Goal: Information Seeking & Learning: Learn about a topic

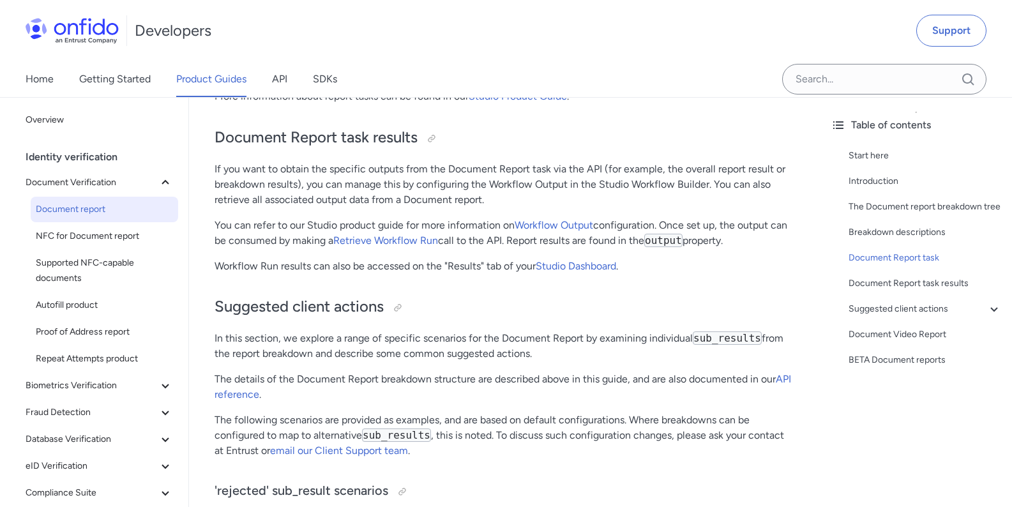
scroll to position [6361, 0]
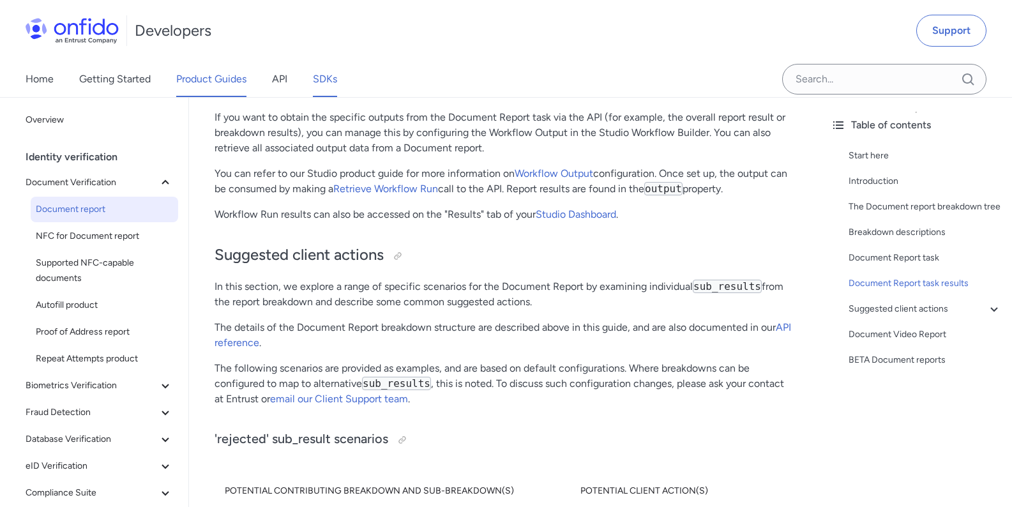
click at [331, 88] on link "SDKs" at bounding box center [325, 79] width 24 height 36
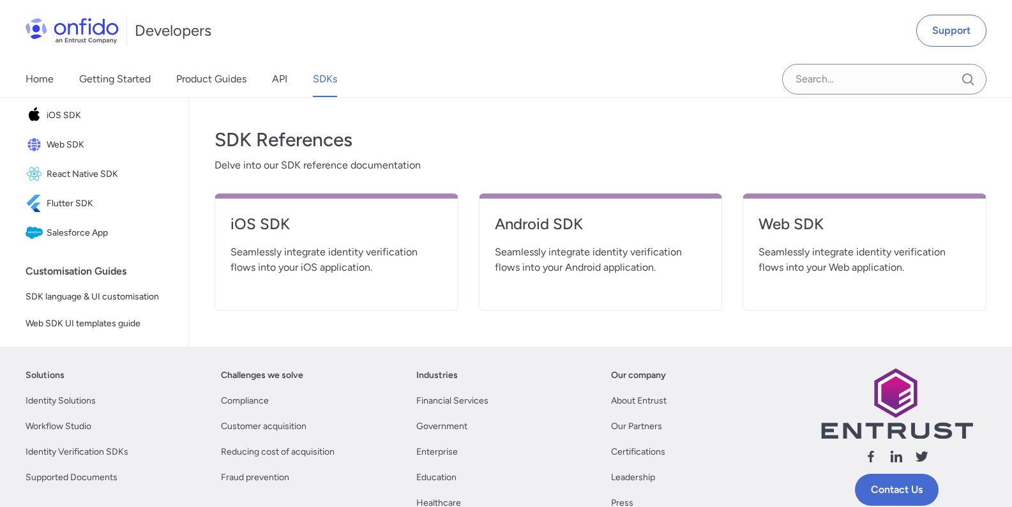
scroll to position [460, 0]
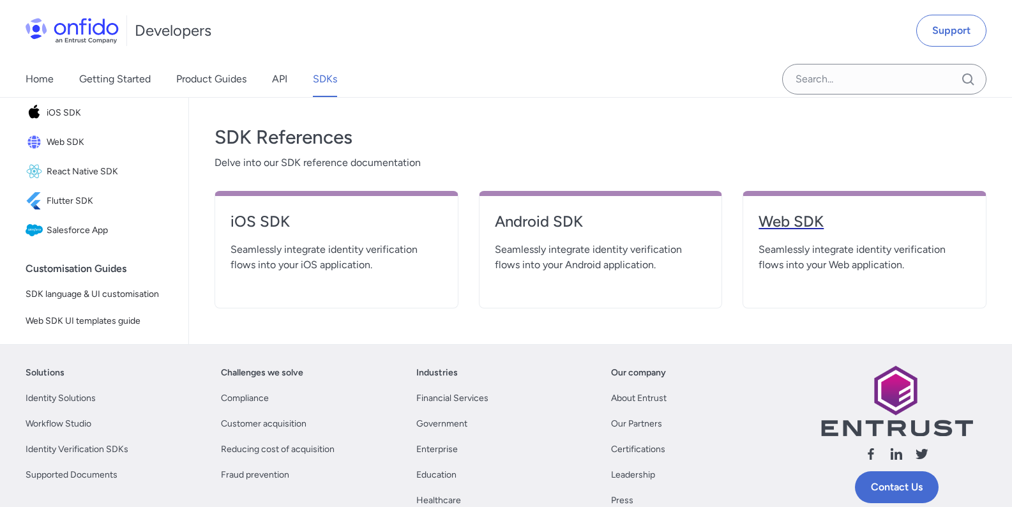
click at [802, 231] on h4 "Web SDK" at bounding box center [865, 221] width 212 height 20
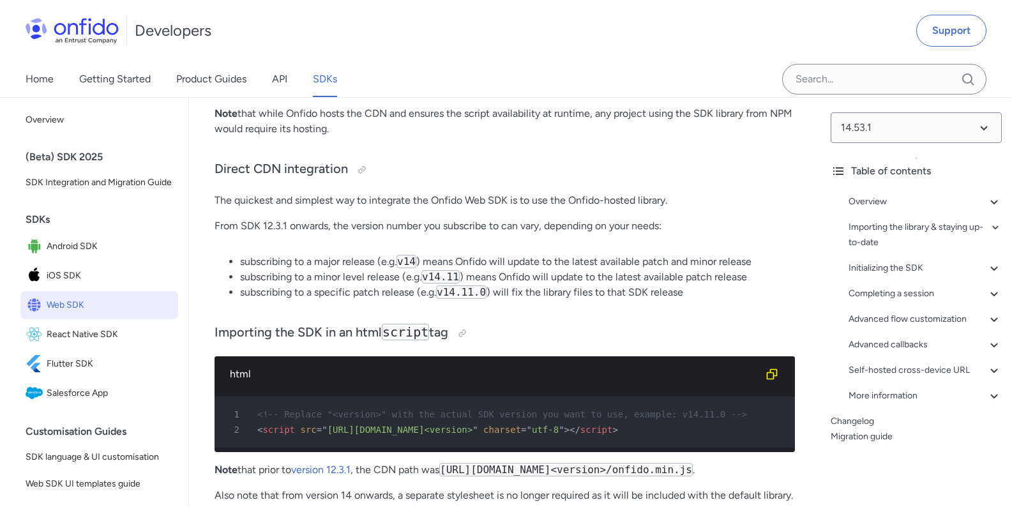
scroll to position [1109, 0]
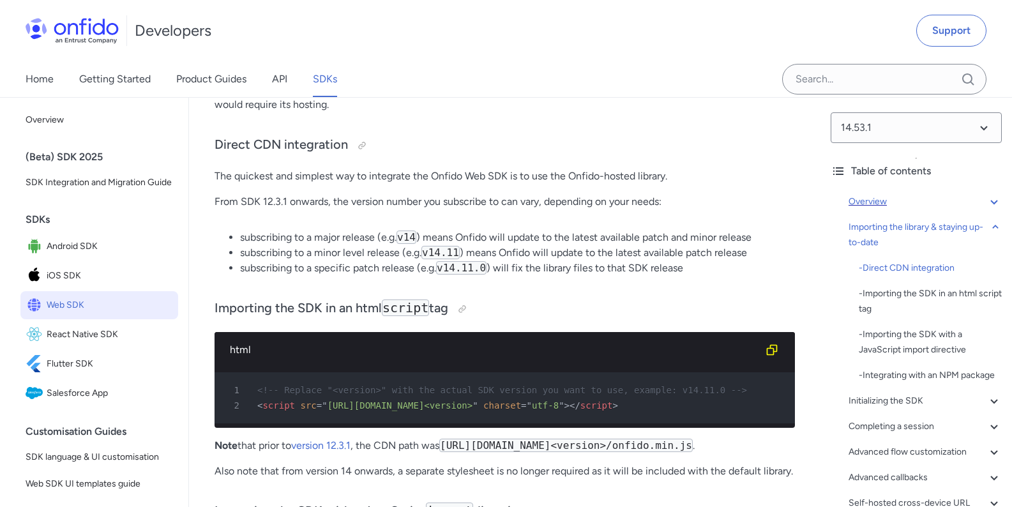
click at [987, 206] on icon at bounding box center [994, 201] width 15 height 15
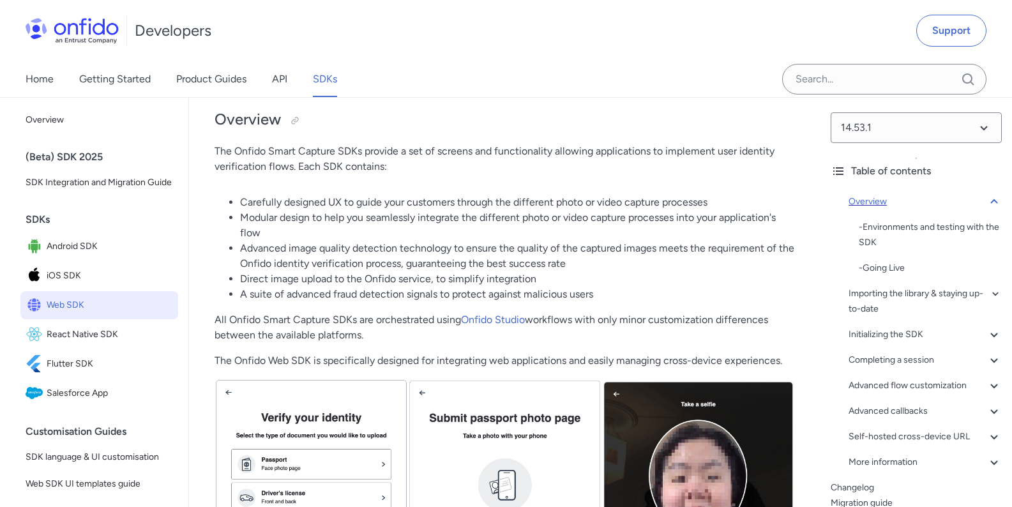
click at [987, 205] on icon at bounding box center [994, 201] width 15 height 15
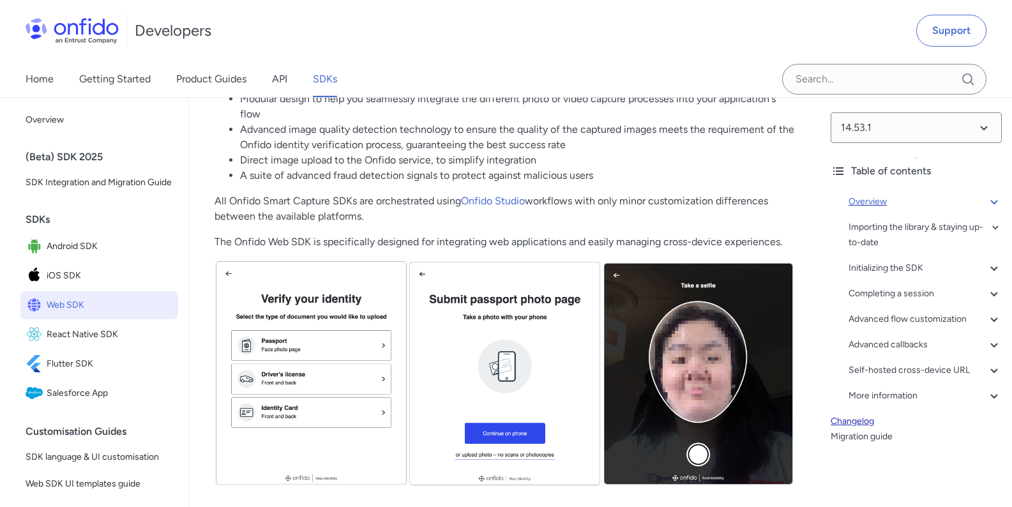
scroll to position [452, 0]
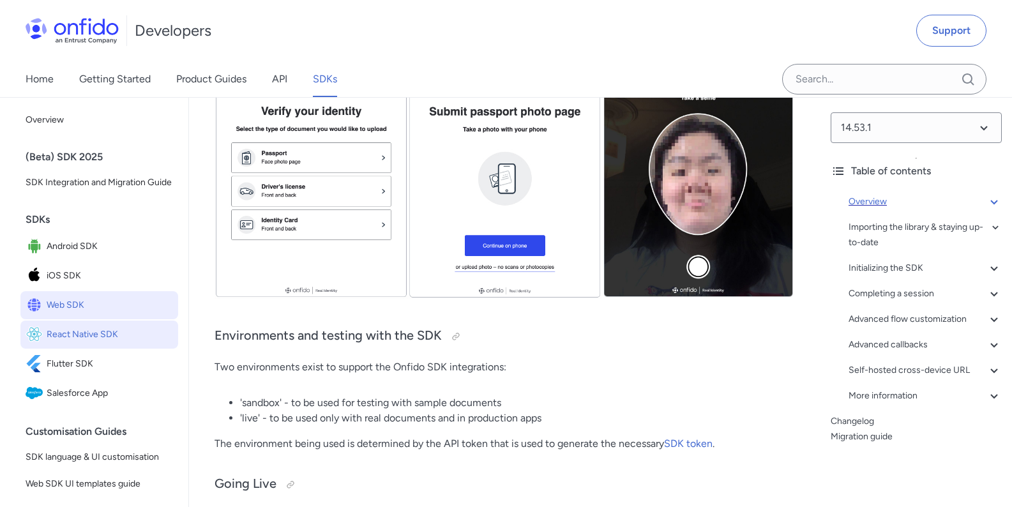
click at [112, 349] on link "React Native SDK" at bounding box center [99, 335] width 158 height 28
